Goal: Check status: Check status

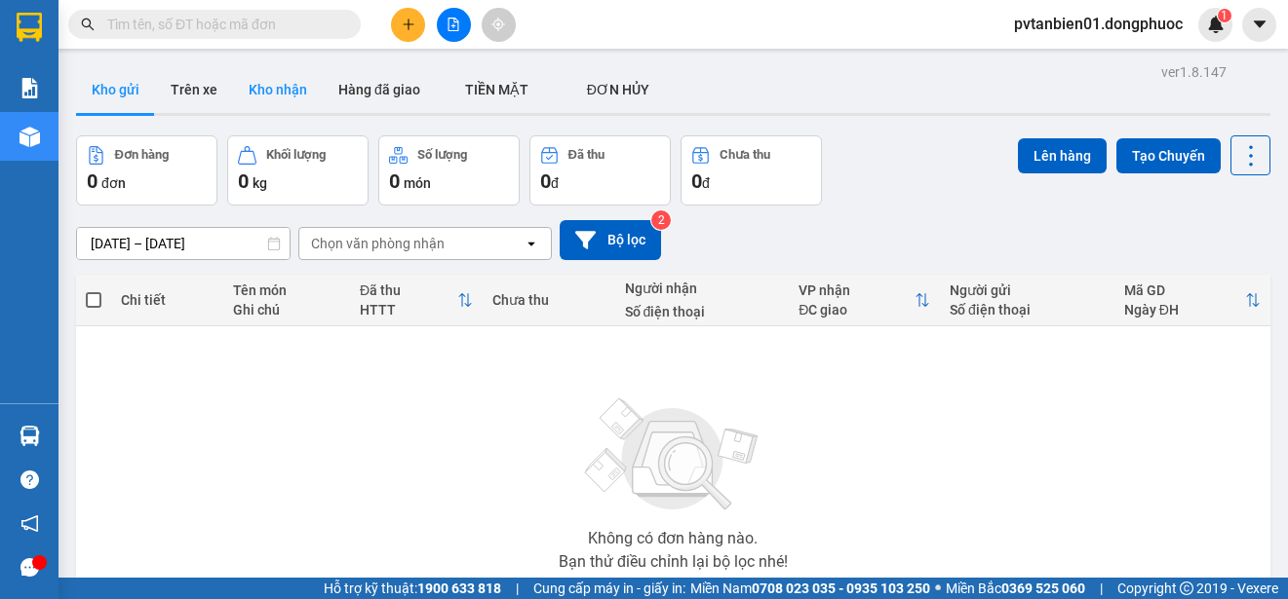
click at [278, 91] on button "Kho nhận" at bounding box center [278, 89] width 90 height 47
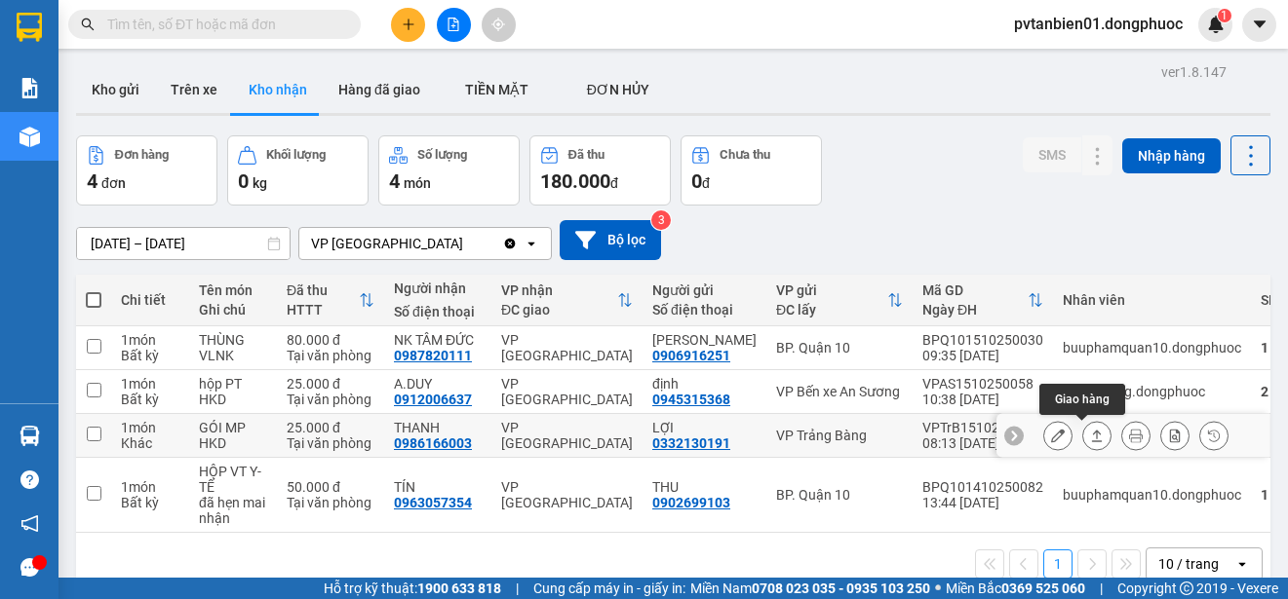
click at [1092, 437] on icon at bounding box center [1097, 436] width 11 height 12
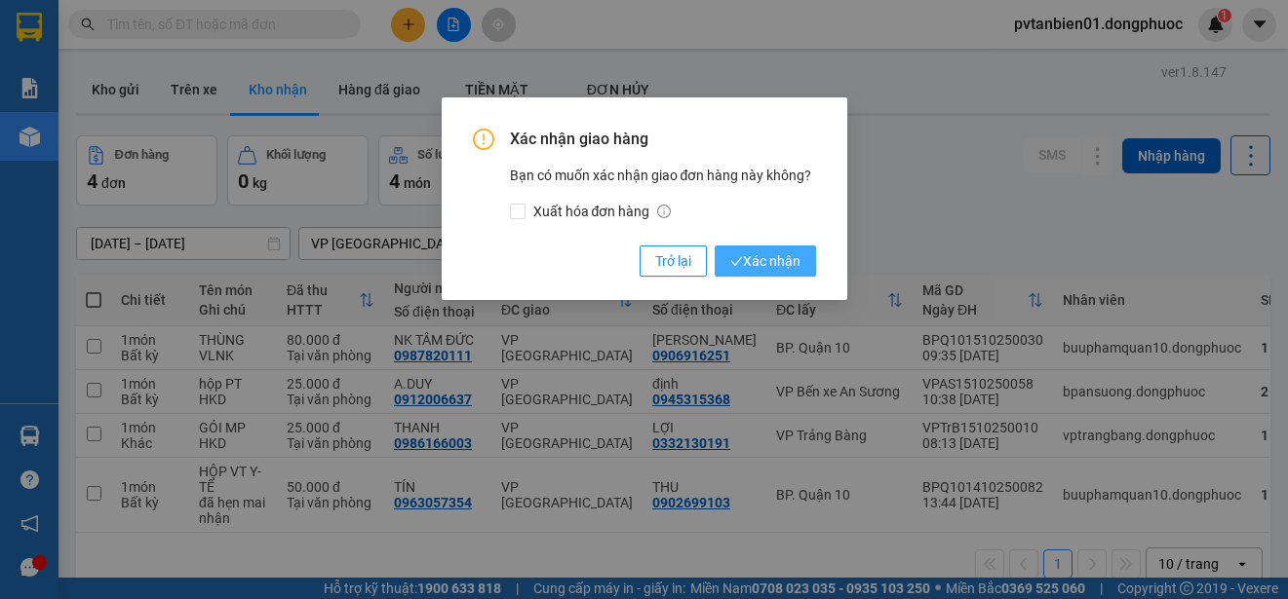
click at [772, 262] on span "Xác nhận" at bounding box center [765, 260] width 70 height 21
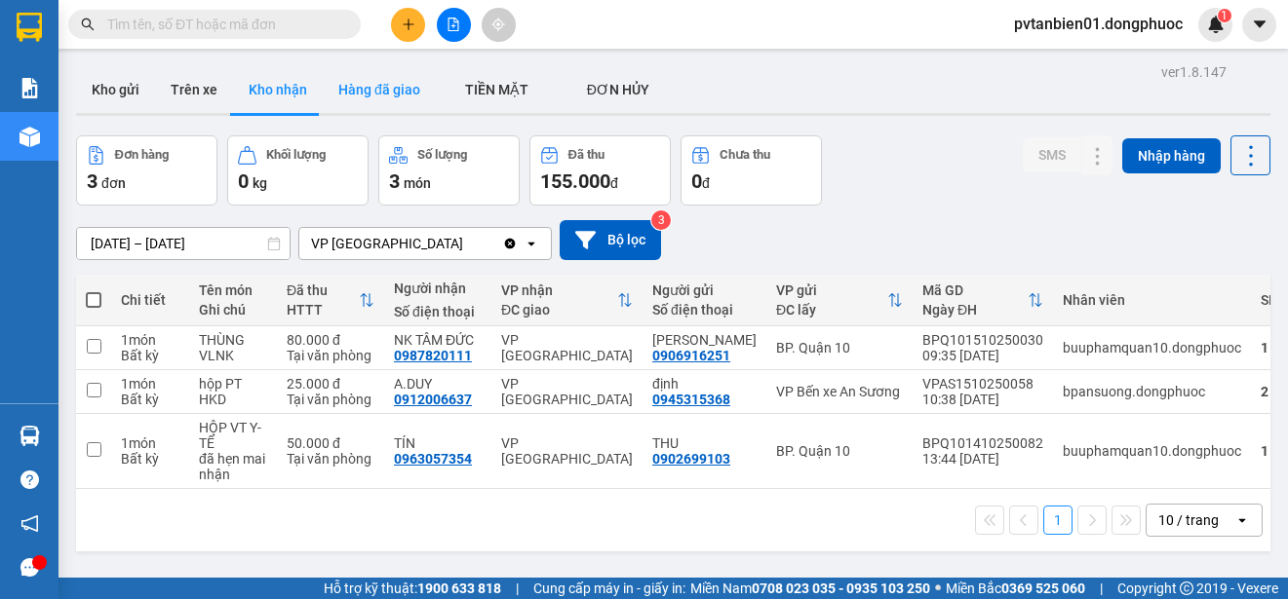
click at [350, 84] on button "Hàng đã giao" at bounding box center [379, 89] width 113 height 47
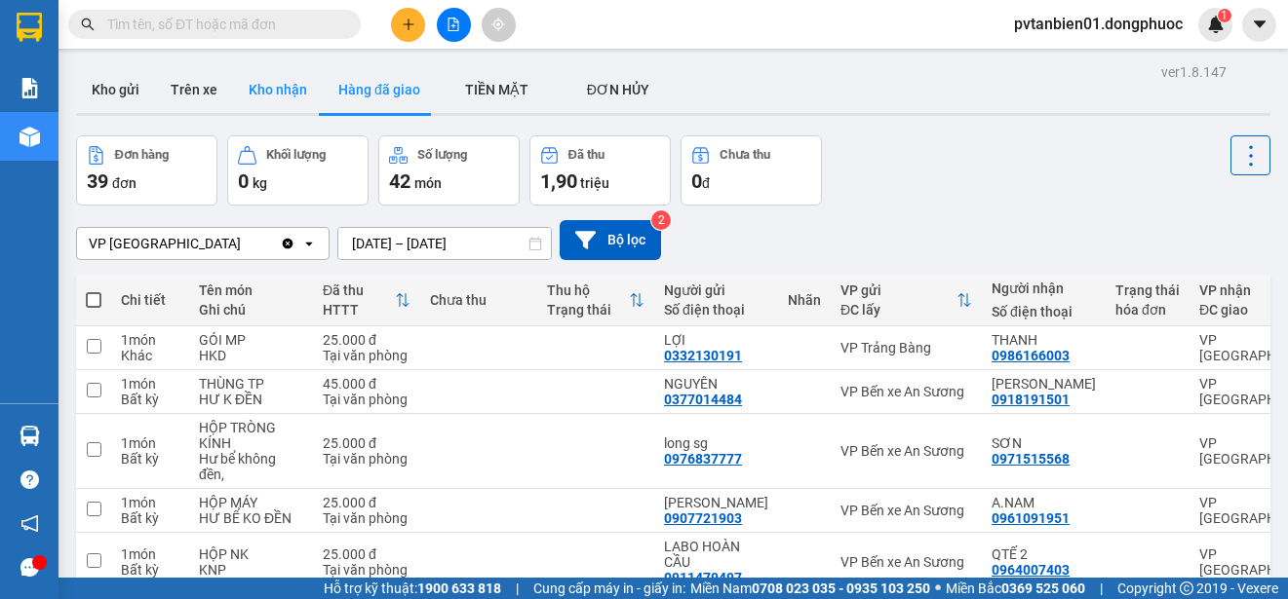
click at [277, 83] on button "Kho nhận" at bounding box center [278, 89] width 90 height 47
